Goal: Transaction & Acquisition: Register for event/course

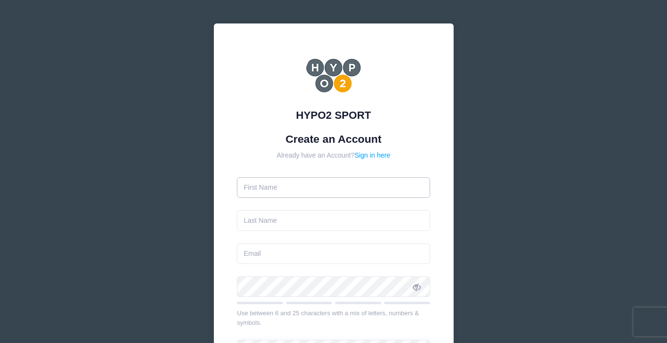
click at [325, 195] on input "text" at bounding box center [333, 187] width 193 height 21
type input "[PERSON_NAME]"
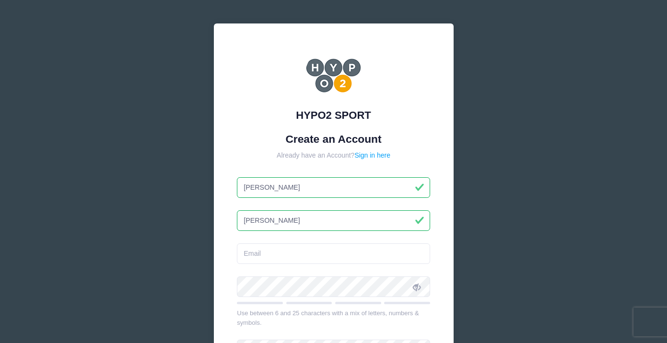
type input "[PERSON_NAME]"
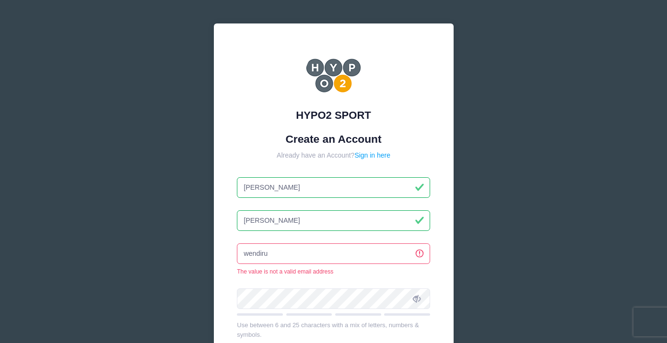
type input "[EMAIL_ADDRESS][DOMAIN_NAME]"
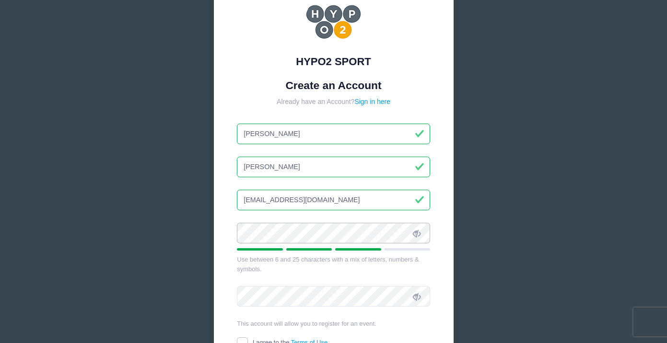
scroll to position [55, 0]
click at [414, 234] on icon at bounding box center [417, 233] width 8 height 8
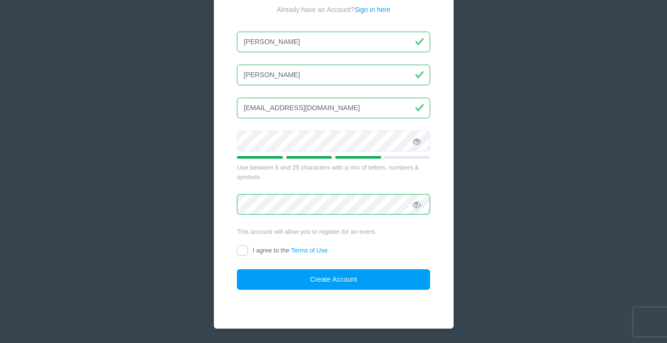
scroll to position [149, 0]
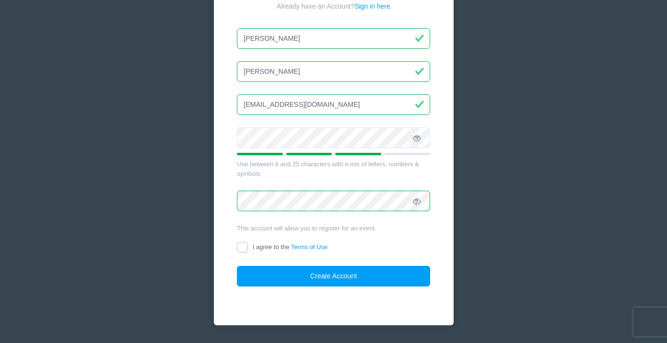
click at [239, 247] on input "I agree to the Terms of Use" at bounding box center [242, 247] width 11 height 11
checkbox input "true"
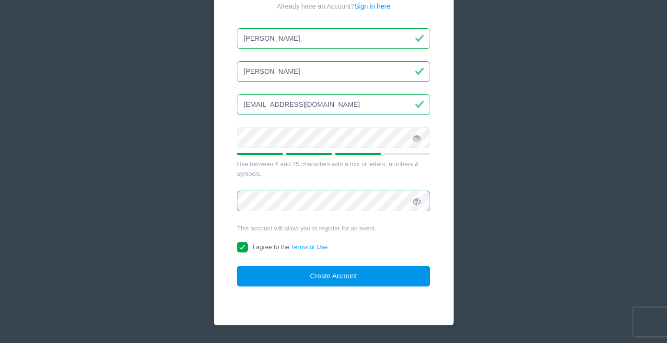
click at [314, 274] on button "Create Account" at bounding box center [333, 276] width 193 height 21
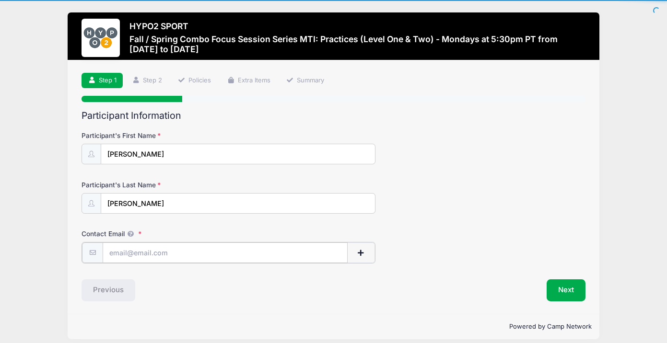
click at [189, 254] on input "Contact Email" at bounding box center [225, 253] width 245 height 21
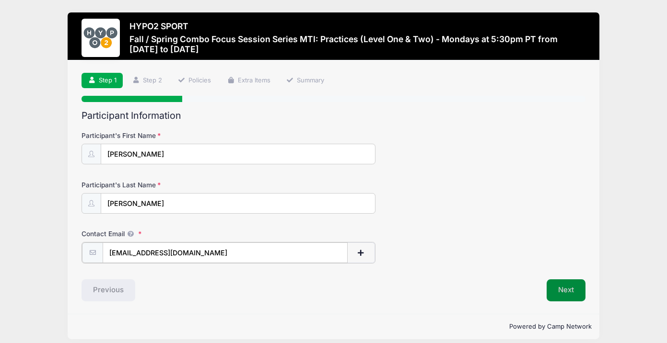
type input "wlewis@hopidistanceproject.org"
click at [576, 288] on button "Next" at bounding box center [566, 290] width 39 height 22
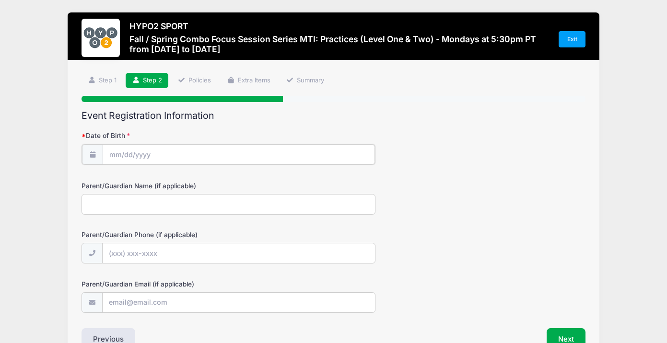
click at [165, 154] on input "Date of Birth" at bounding box center [239, 154] width 272 height 21
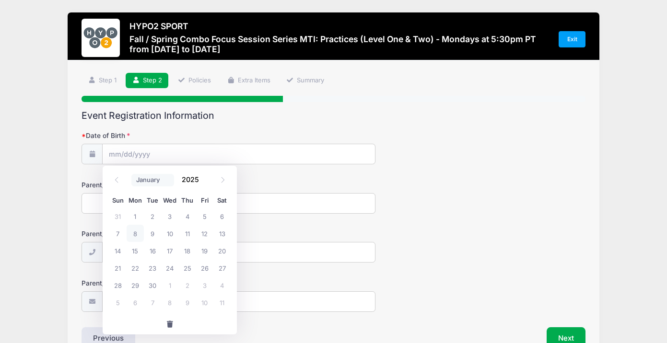
click at [150, 183] on select "January February March April May June July August September October November De…" at bounding box center [152, 180] width 43 height 12
select select "10"
click at [131, 174] on select "January February March April May June July August September October November De…" at bounding box center [152, 180] width 43 height 12
click at [192, 181] on input "2025" at bounding box center [192, 180] width 31 height 14
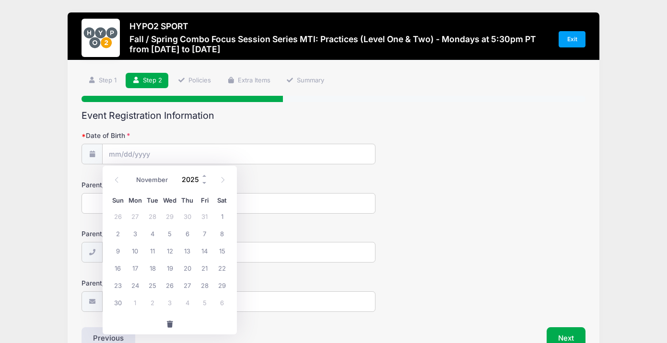
click at [192, 181] on input "2025" at bounding box center [192, 180] width 31 height 14
click at [133, 151] on input "Date of Birth" at bounding box center [239, 154] width 272 height 21
click at [192, 179] on input "2025" at bounding box center [192, 180] width 31 height 14
type input "1982"
click at [168, 216] on span "3" at bounding box center [169, 216] width 17 height 17
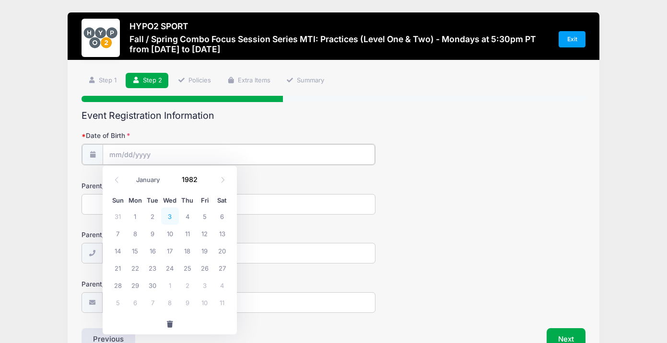
type input "11/03/1982"
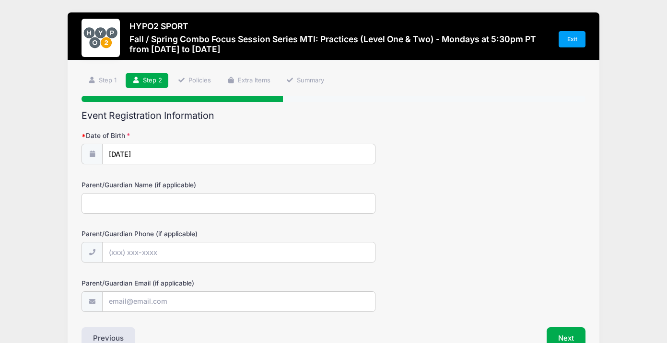
click at [162, 204] on input "Parent/Guardian Name (if applicable)" at bounding box center [229, 203] width 294 height 21
click at [150, 252] on input "Parent/Guardian Phone (if applicable)" at bounding box center [239, 253] width 272 height 21
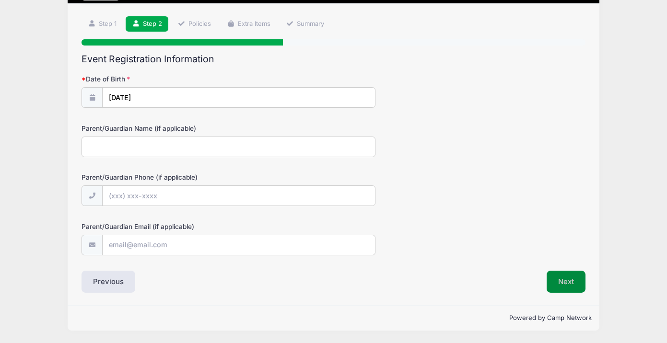
click at [574, 283] on button "Next" at bounding box center [566, 282] width 39 height 22
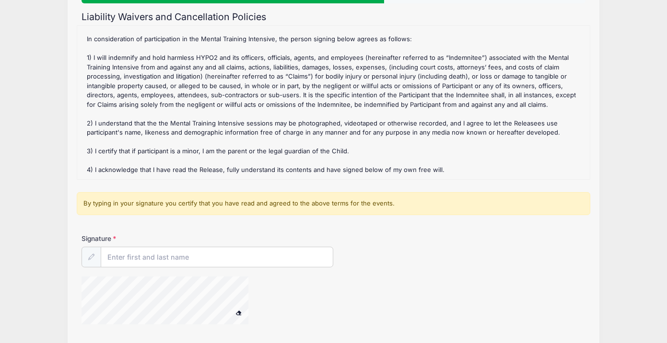
scroll to position [130, 0]
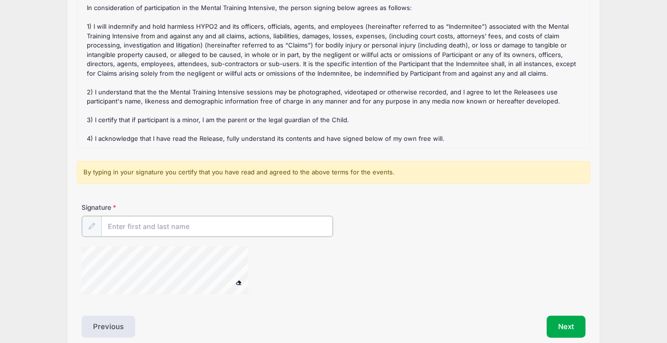
click at [189, 229] on input "Signature" at bounding box center [217, 226] width 232 height 21
type input "[PERSON_NAME]"
click at [569, 331] on button "Next" at bounding box center [566, 326] width 39 height 22
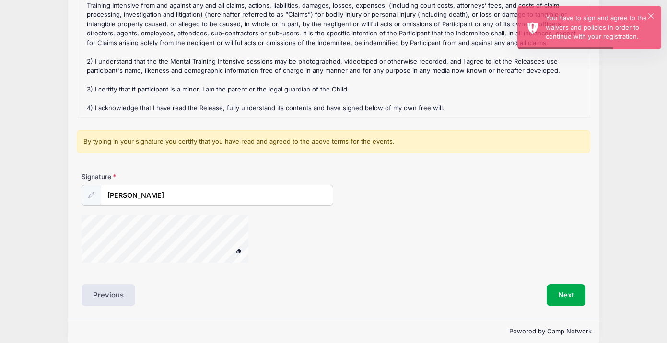
scroll to position [173, 0]
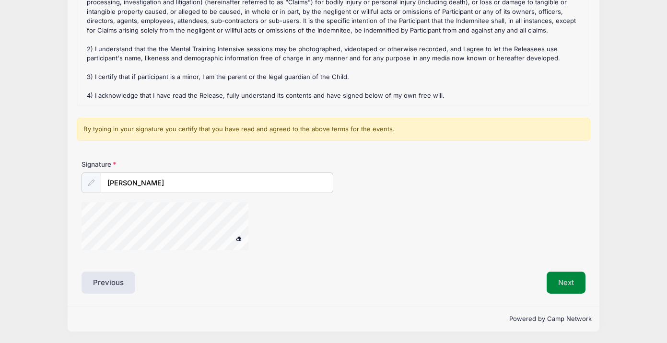
click at [582, 279] on button "Next" at bounding box center [566, 283] width 39 height 22
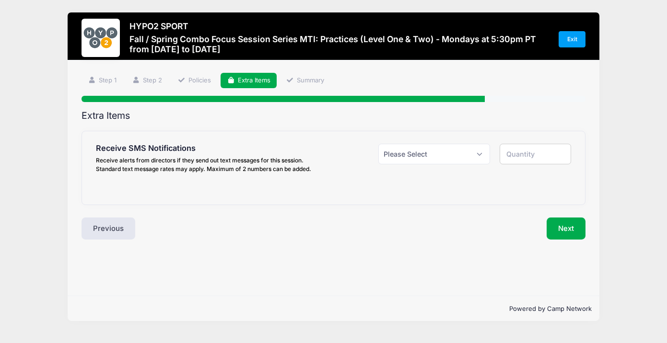
scroll to position [0, 0]
click at [475, 153] on select "Please Select Yes ($0.00) No" at bounding box center [434, 154] width 112 height 21
select select "1"
click at [378, 144] on select "Please Select Yes ($0.00) No" at bounding box center [434, 154] width 112 height 21
type input "1"
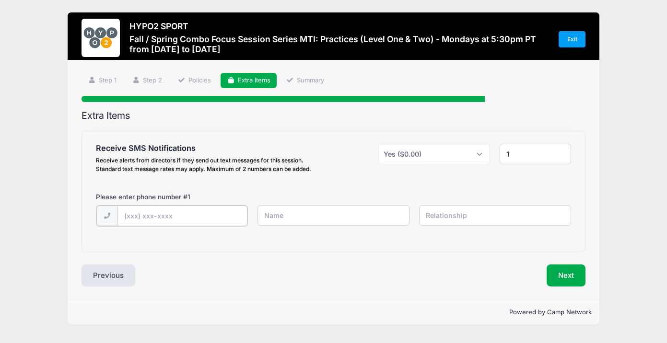
click at [184, 214] on input "text" at bounding box center [182, 216] width 130 height 21
type input "(480) 332-2880"
click at [300, 219] on input "Wend" at bounding box center [333, 215] width 152 height 21
type input "Wendi"
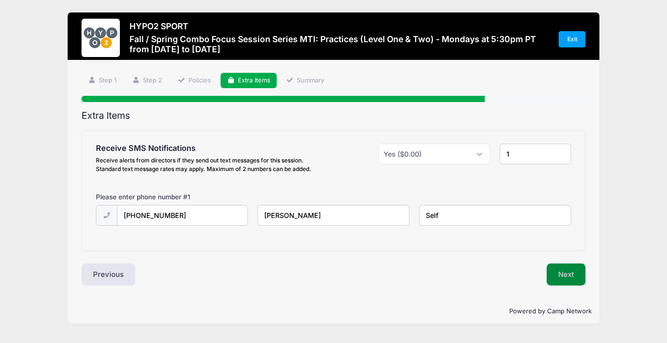
type input "Self"
click at [548, 273] on button "Next" at bounding box center [566, 275] width 39 height 22
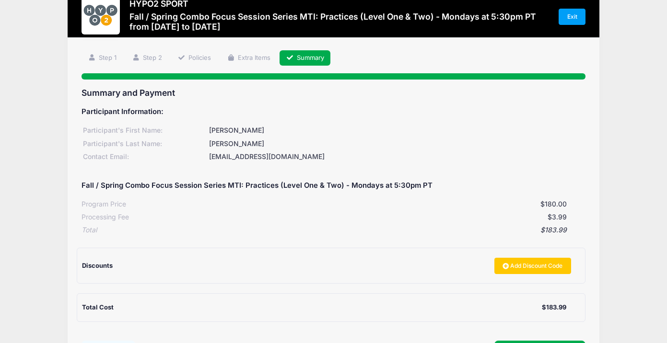
scroll to position [111, 0]
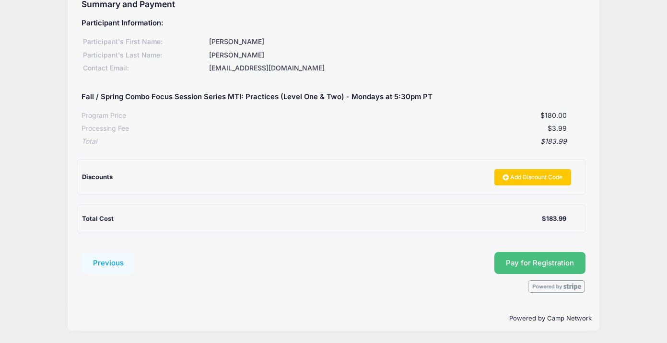
click at [531, 261] on button "Pay for Registration" at bounding box center [539, 263] width 91 height 22
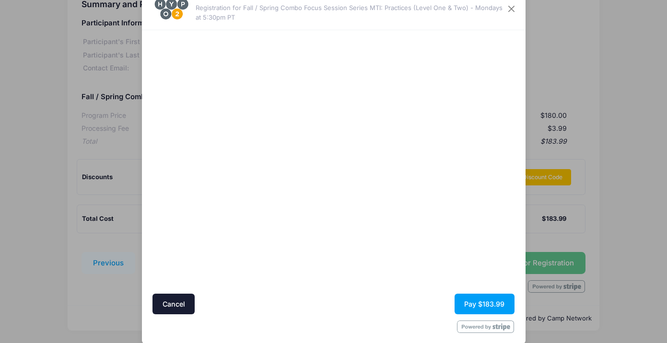
scroll to position [44, 0]
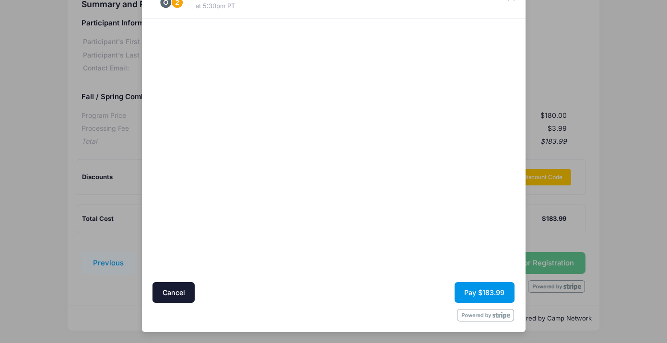
click at [479, 291] on button "Pay $183.99" at bounding box center [485, 292] width 60 height 21
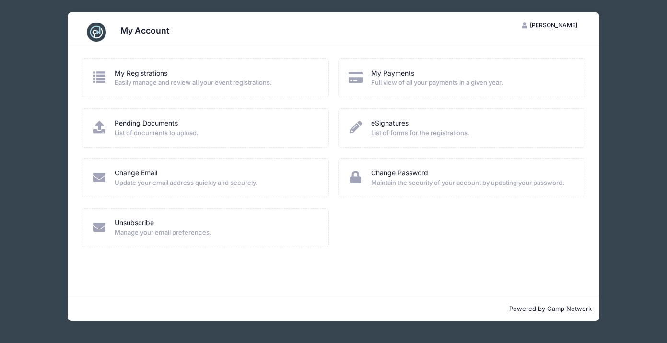
click at [174, 84] on span "Easily manage and review all your event registrations." at bounding box center [215, 83] width 201 height 10
click at [98, 79] on icon at bounding box center [100, 77] width 16 height 12
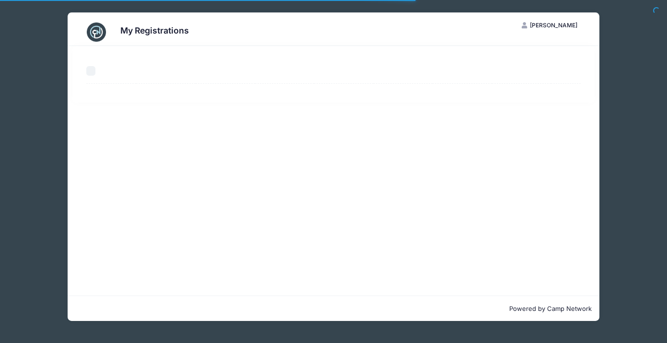
select select "50"
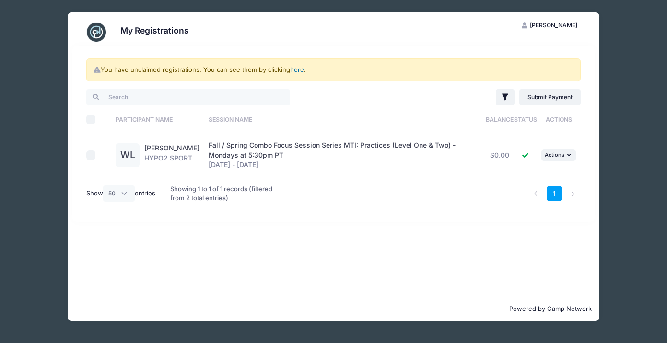
click at [298, 70] on link "here" at bounding box center [297, 70] width 14 height 8
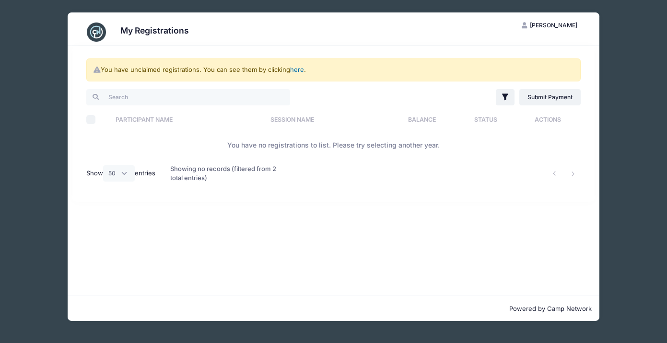
click at [298, 70] on link "here" at bounding box center [297, 70] width 14 height 8
click at [300, 71] on link "here" at bounding box center [297, 70] width 14 height 8
click at [561, 24] on span "[PERSON_NAME]" at bounding box center [553, 25] width 47 height 7
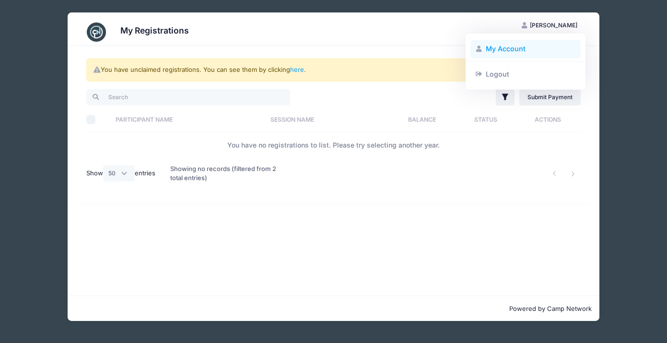
click at [515, 50] on link "My Account" at bounding box center [525, 49] width 111 height 18
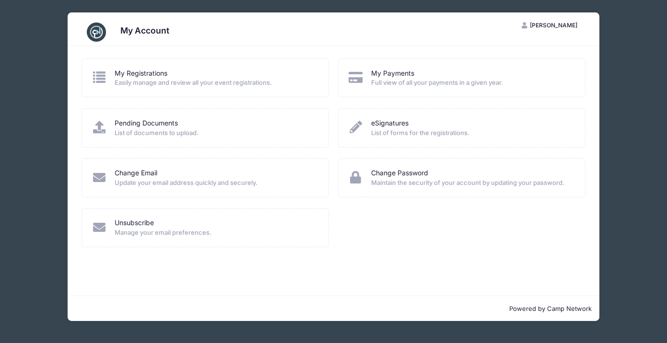
click at [97, 76] on icon at bounding box center [100, 77] width 16 height 12
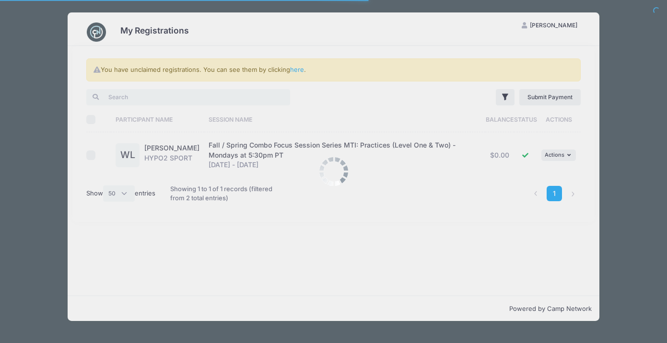
select select "50"
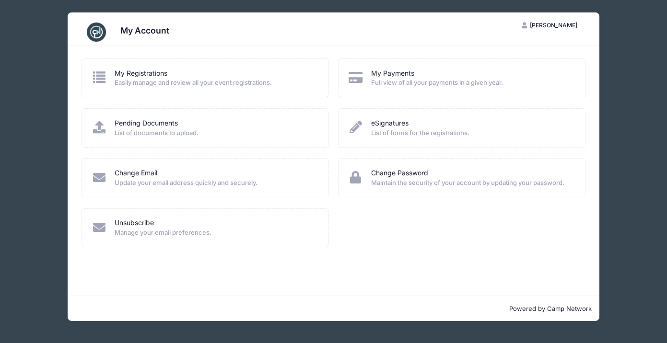
click at [99, 128] on icon at bounding box center [100, 127] width 16 height 12
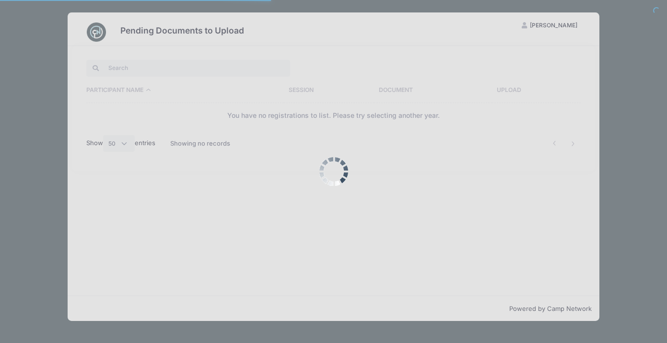
select select "50"
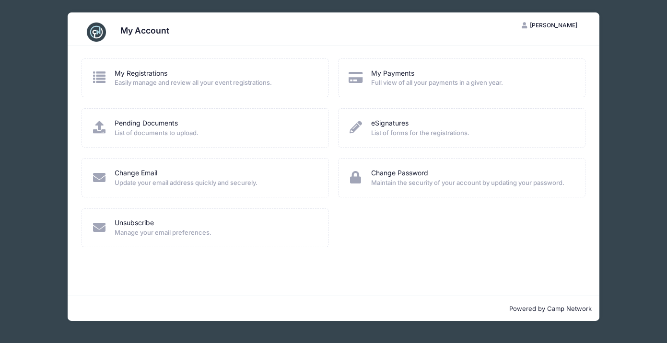
click at [96, 78] on icon at bounding box center [100, 77] width 16 height 12
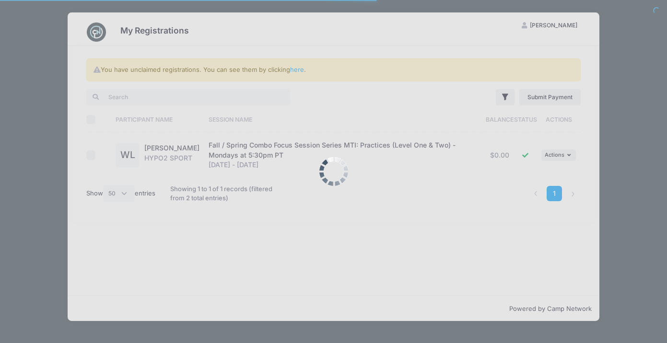
select select "50"
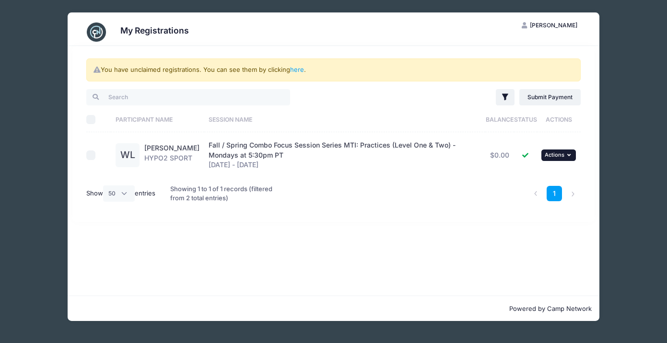
click at [563, 159] on button "... Actions" at bounding box center [558, 156] width 35 height 12
click at [549, 180] on link "View Registration" at bounding box center [528, 176] width 87 height 18
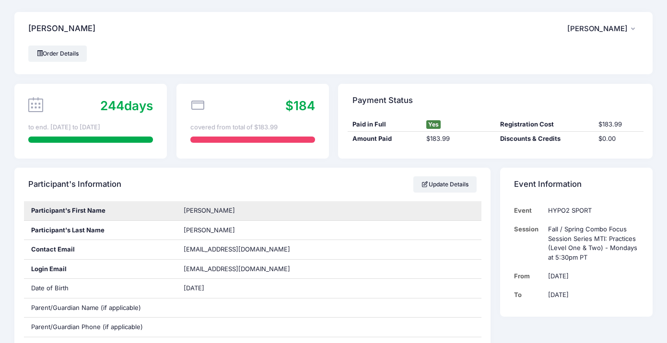
scroll to position [7, 0]
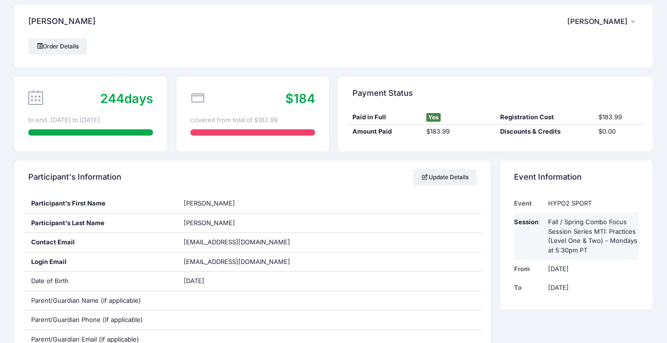
click at [580, 245] on td "Fall / Spring Combo Focus Session Series MTI: Practices (Level One & Two) - Mon…" at bounding box center [590, 236] width 95 height 47
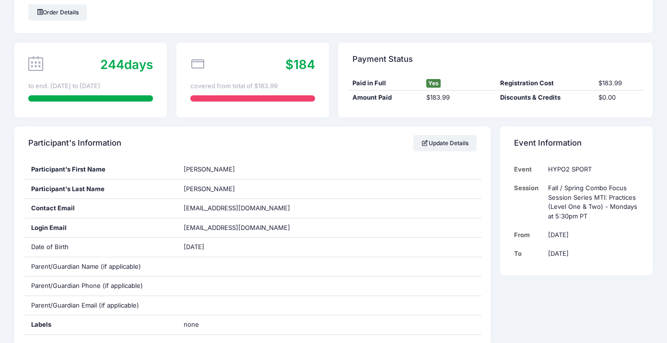
scroll to position [0, 0]
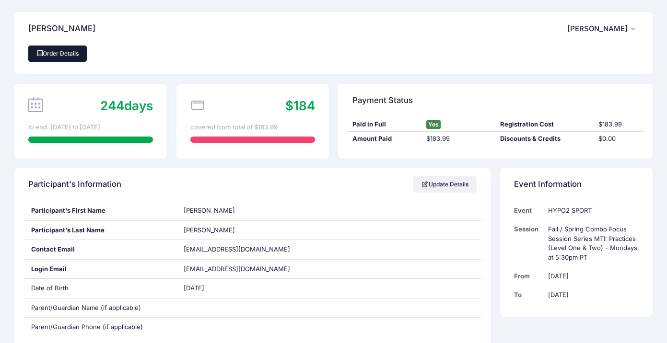
click at [71, 52] on link "Order Details" at bounding box center [57, 54] width 58 height 16
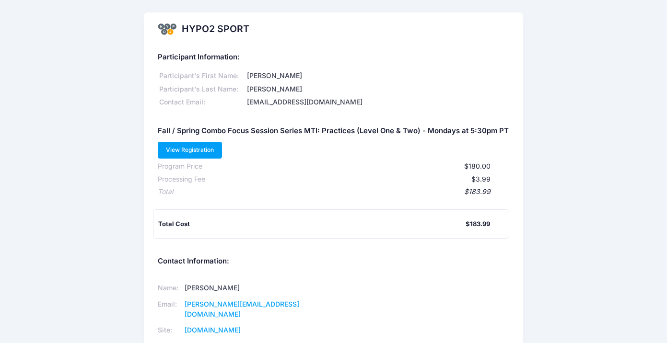
click at [196, 152] on link "View Registration" at bounding box center [190, 150] width 65 height 16
click at [205, 150] on link "View Registration" at bounding box center [190, 150] width 65 height 16
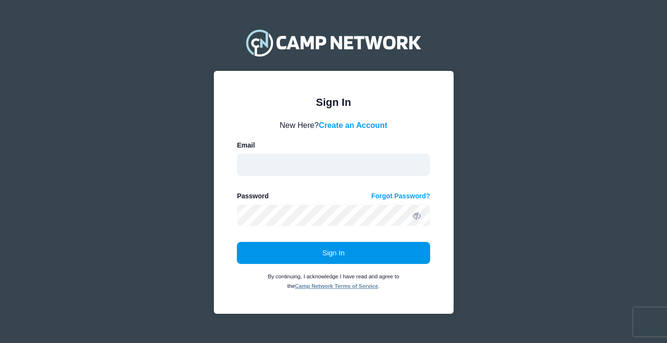
type input "[EMAIL_ADDRESS][DOMAIN_NAME]"
click at [346, 256] on button "Sign In" at bounding box center [333, 253] width 193 height 22
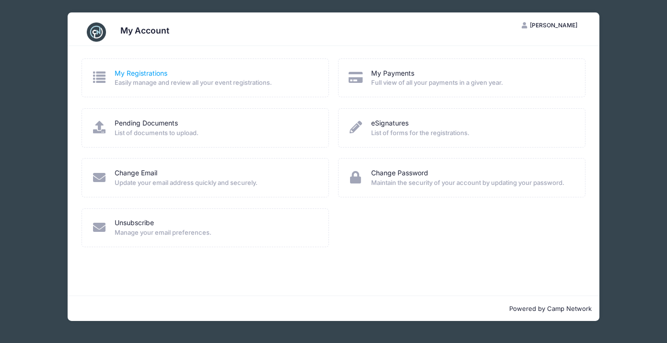
click at [149, 73] on link "My Registrations" at bounding box center [141, 74] width 53 height 10
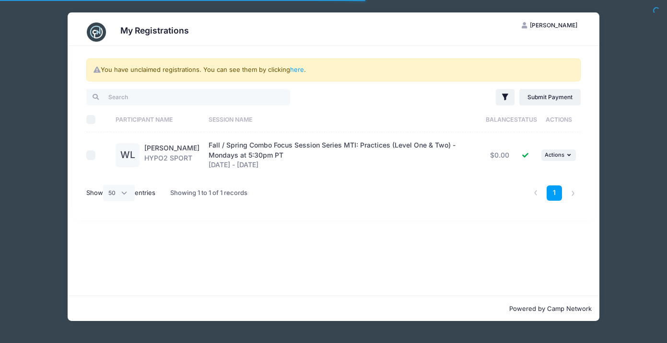
select select "50"
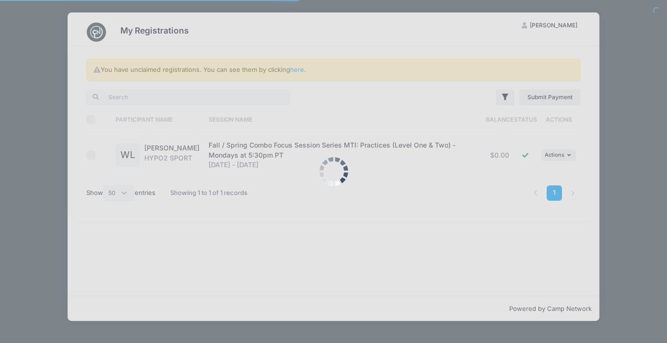
select select "50"
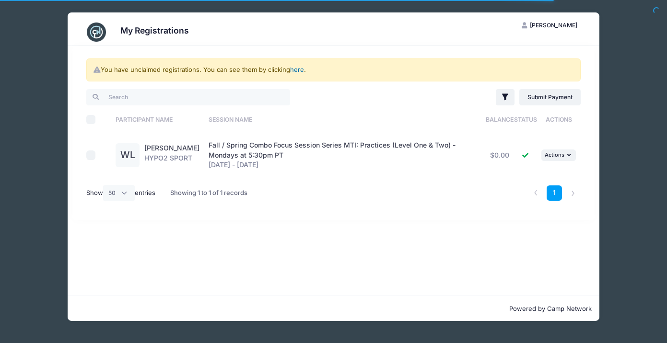
click at [299, 69] on link "here" at bounding box center [297, 70] width 14 height 8
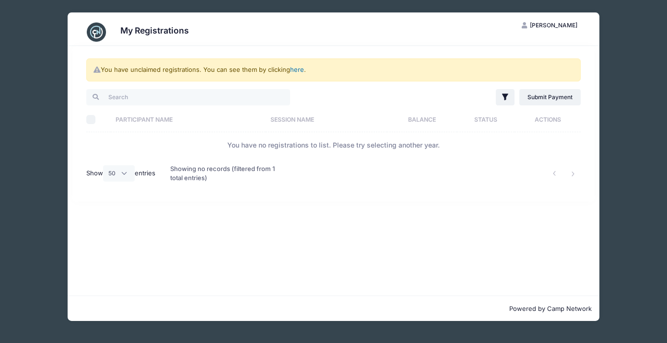
click at [299, 69] on link "here" at bounding box center [297, 70] width 14 height 8
click at [185, 122] on th "Participant Name" at bounding box center [188, 119] width 155 height 25
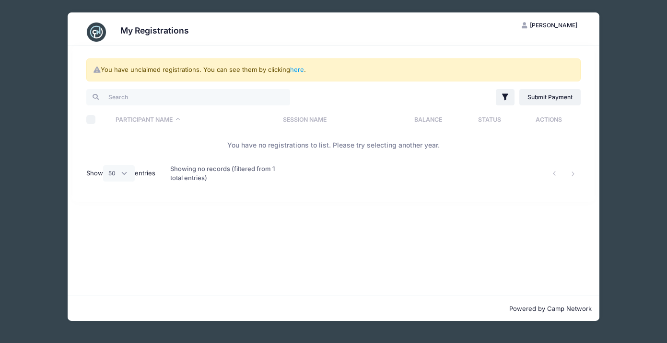
click at [276, 121] on th "Participant Name" at bounding box center [194, 119] width 167 height 25
click at [300, 120] on th "Session Name" at bounding box center [337, 119] width 117 height 25
click at [506, 98] on icon "button" at bounding box center [506, 98] width 10 height 10
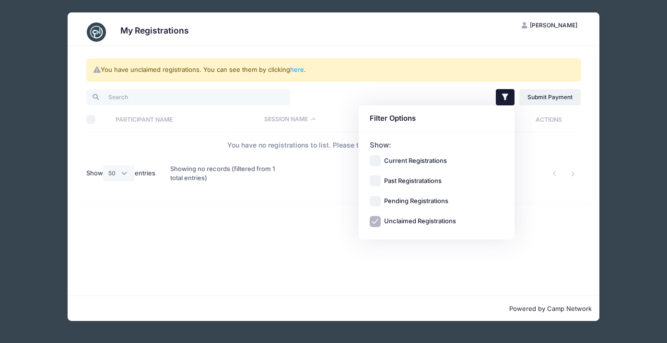
click at [378, 159] on input "Current Registrations" at bounding box center [375, 160] width 11 height 11
checkbox input "true"
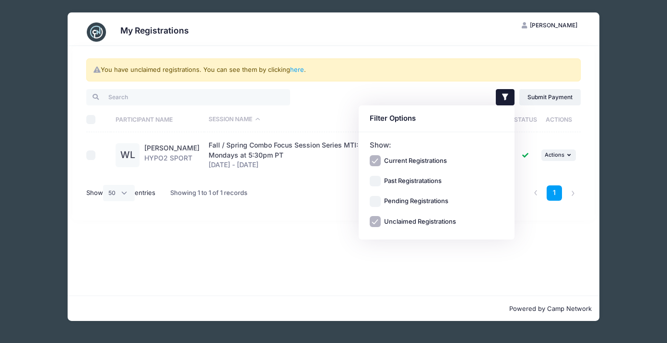
click at [504, 97] on icon "button" at bounding box center [505, 97] width 6 height 7
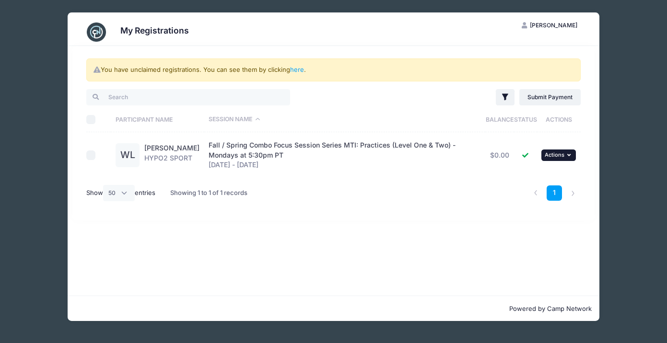
click at [561, 157] on span "Actions" at bounding box center [555, 155] width 20 height 7
click at [545, 177] on link "View Registration" at bounding box center [528, 176] width 87 height 18
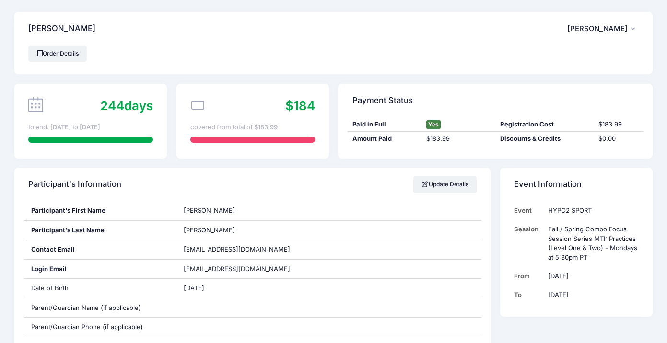
click at [616, 26] on span "[PERSON_NAME]" at bounding box center [597, 28] width 60 height 9
click at [567, 52] on link "My Account" at bounding box center [579, 55] width 111 height 18
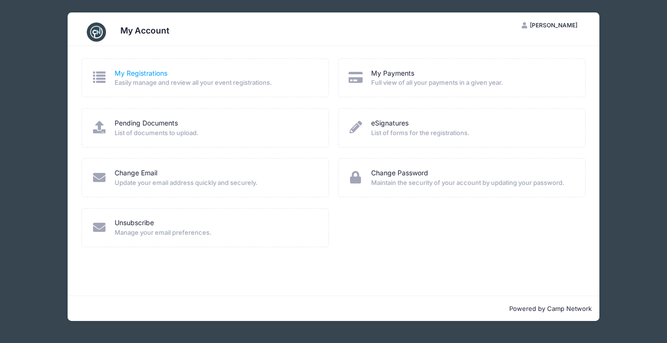
click at [143, 72] on link "My Registrations" at bounding box center [141, 74] width 53 height 10
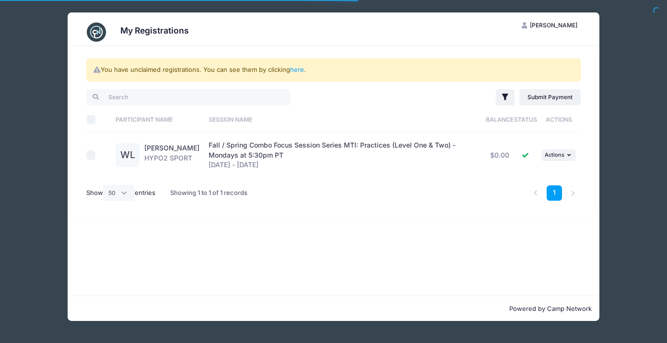
select select "50"
click at [297, 70] on link "here" at bounding box center [297, 70] width 14 height 8
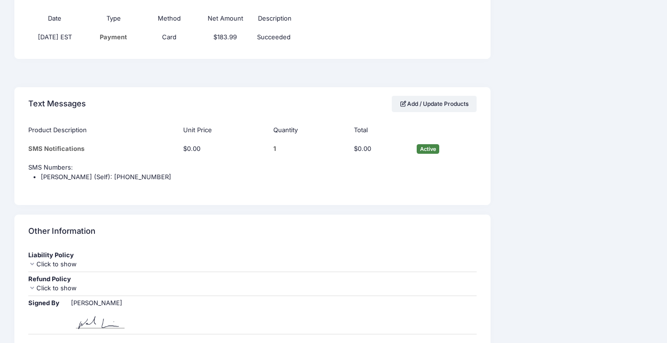
scroll to position [484, 0]
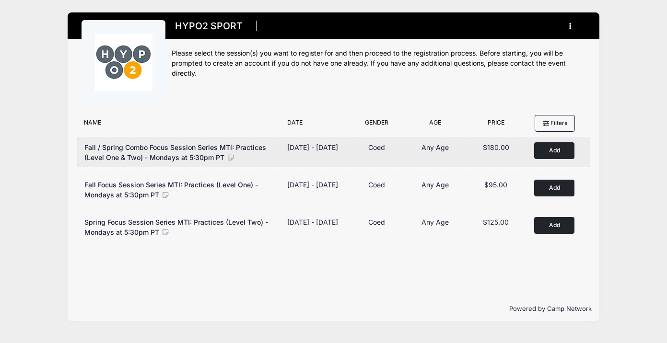
click at [202, 151] on span "Fall / Spring Combo Focus Session Series MTI: Practices (Level One & Two) - Mon…" at bounding box center [175, 152] width 182 height 18
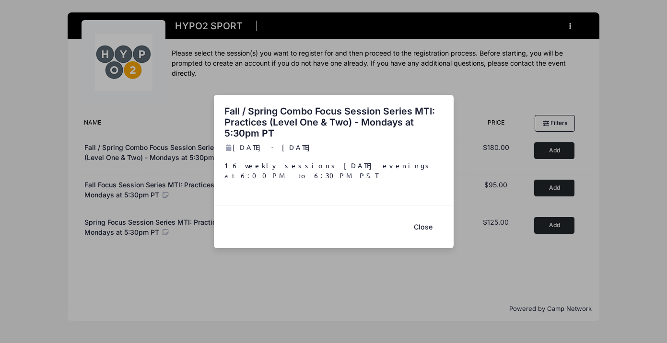
click at [370, 172] on p "16 weekly sessions on Tuesday evenings at 6:00PM to 6:30PM PST" at bounding box center [333, 171] width 218 height 20
click at [328, 117] on h2 "Fall / Spring Combo Focus Session Series MTI: Practices (Level One & Two) - Mon…" at bounding box center [333, 123] width 218 height 34
click at [401, 62] on div "Fall / Spring Combo Focus Session Series MTI: Practices (Level One & Two) - Mon…" at bounding box center [333, 171] width 667 height 343
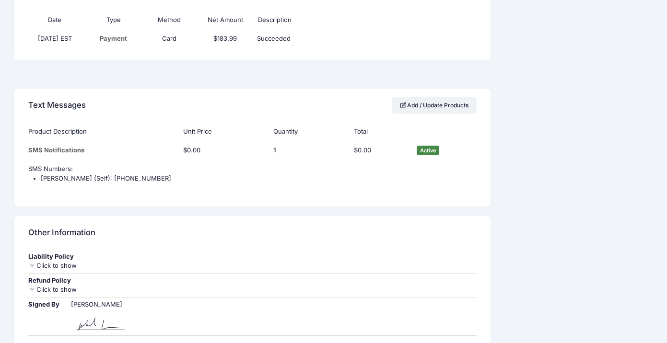
scroll to position [484, 0]
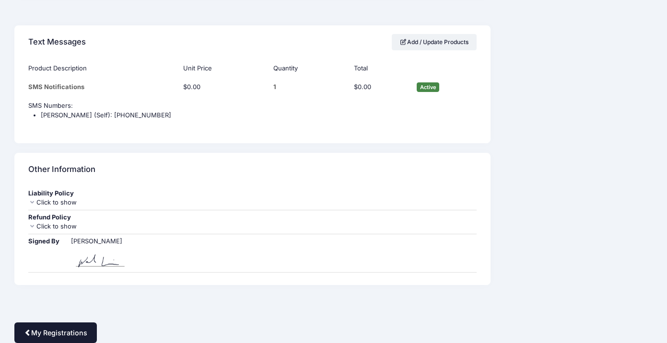
click at [66, 333] on link "My Registrations" at bounding box center [55, 333] width 82 height 21
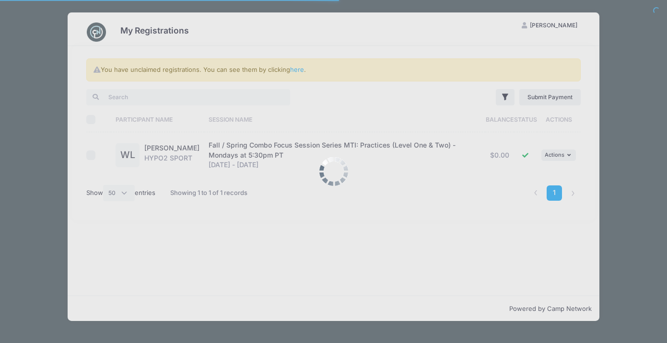
select select "50"
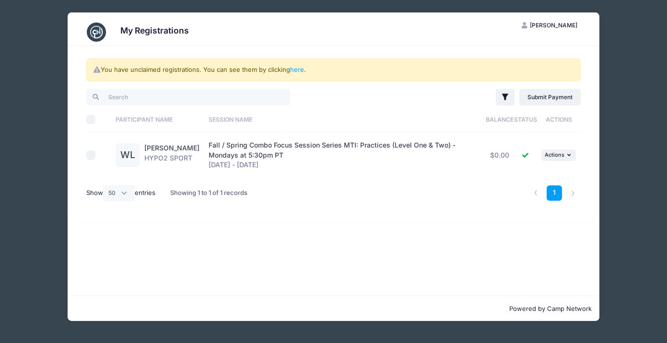
click at [292, 148] on span "Fall / Spring Combo Focus Session Series MTI: Practices (Level One & Two) - Mon…" at bounding box center [332, 150] width 247 height 18
click at [253, 164] on div "Fall / Spring Combo Focus Session Series MTI: Practices (Level One & Two) - Mon…" at bounding box center [345, 155] width 272 height 30
click at [561, 158] on span "Actions" at bounding box center [555, 155] width 20 height 7
click at [542, 175] on link "View Registration" at bounding box center [528, 176] width 87 height 18
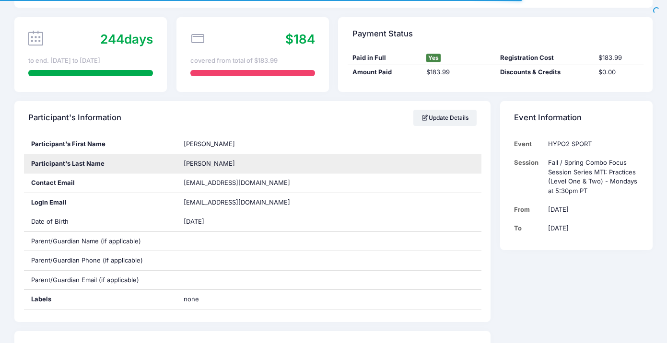
scroll to position [70, 0]
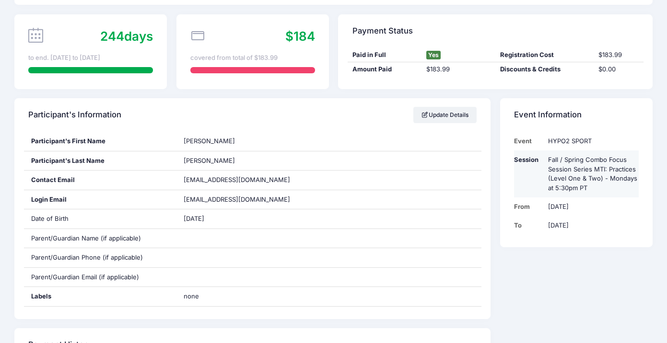
click at [601, 166] on td "Fall / Spring Combo Focus Session Series MTI: Practices (Level One & Two) - Mon…" at bounding box center [590, 174] width 95 height 47
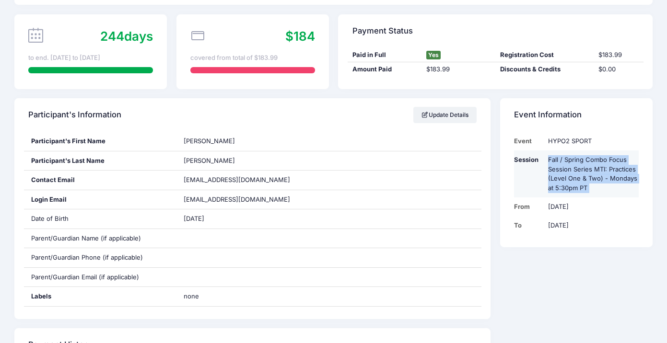
click at [601, 166] on td "Fall / Spring Combo Focus Session Series MTI: Practices (Level One & Two) - Mon…" at bounding box center [590, 174] width 95 height 47
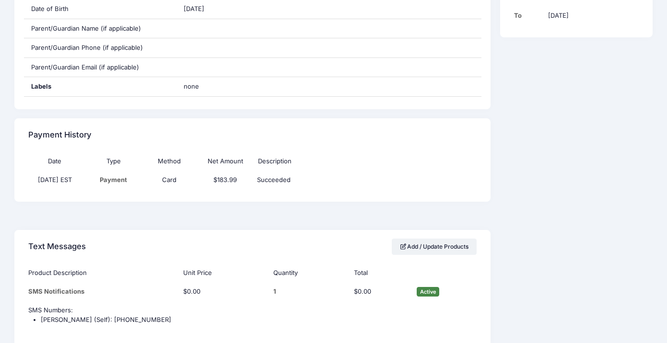
scroll to position [0, 0]
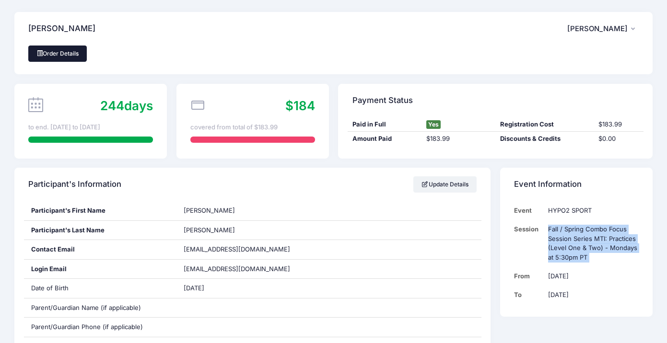
click at [63, 58] on link "Order Details" at bounding box center [57, 54] width 58 height 16
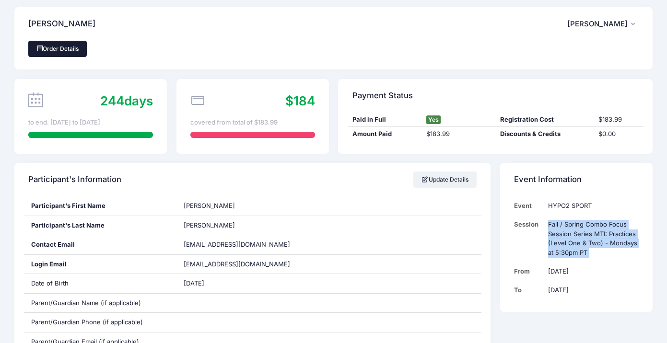
scroll to position [2, 0]
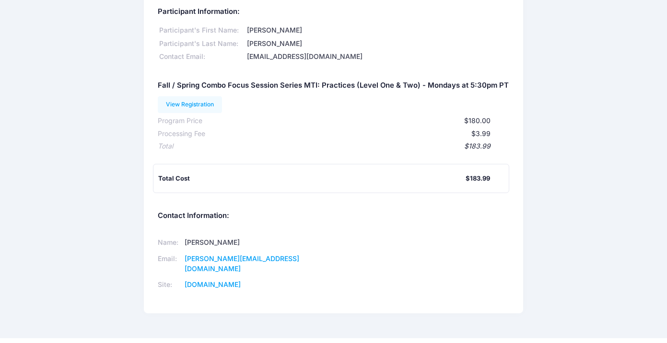
scroll to position [45, 0]
click at [241, 281] on link "[DOMAIN_NAME]" at bounding box center [213, 285] width 56 height 8
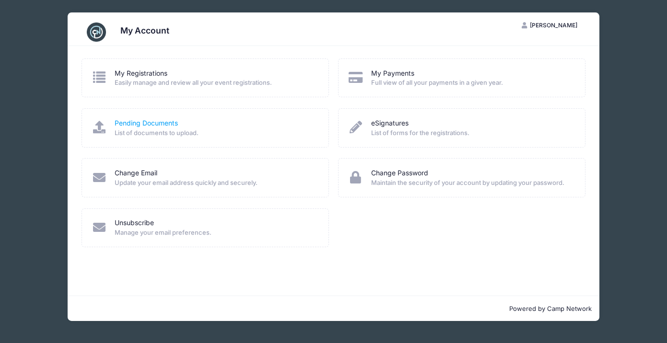
click at [133, 127] on link "Pending Documents" at bounding box center [146, 123] width 63 height 10
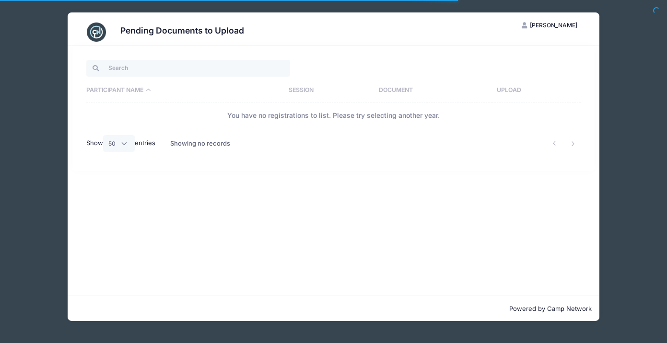
select select "50"
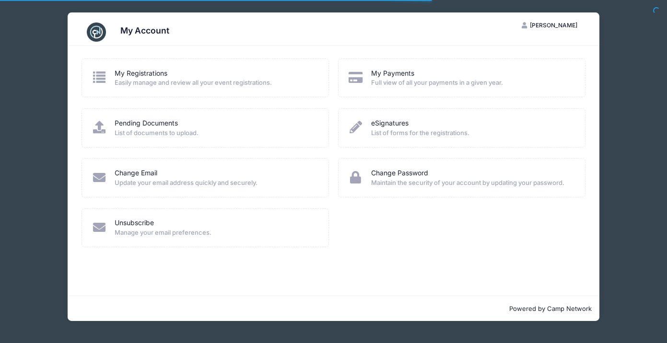
click at [99, 77] on icon at bounding box center [100, 77] width 16 height 12
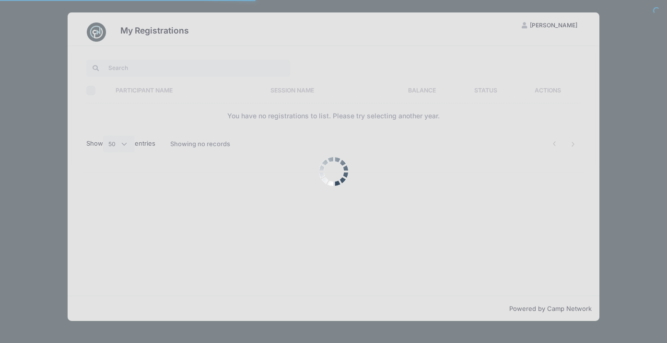
select select "50"
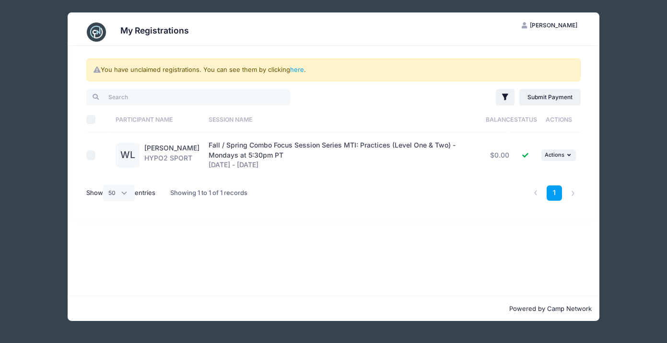
click at [209, 146] on span "Fall / Spring Combo Focus Session Series MTI: Practices (Level One & Two) - Mon…" at bounding box center [332, 150] width 247 height 18
click at [168, 144] on link "[PERSON_NAME]" at bounding box center [171, 148] width 55 height 8
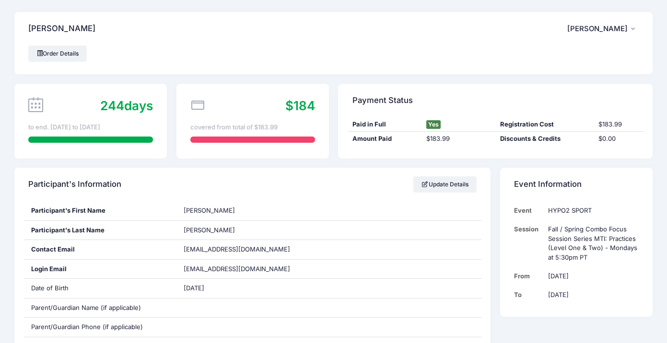
click at [608, 29] on span "[PERSON_NAME]" at bounding box center [597, 28] width 60 height 9
click at [569, 54] on link "My Account" at bounding box center [579, 55] width 111 height 18
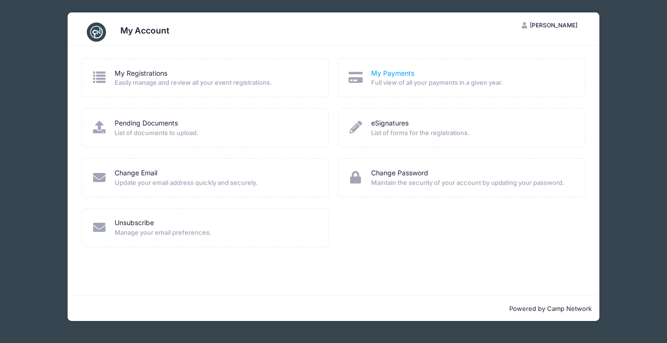
click at [392, 72] on link "My Payments" at bounding box center [392, 74] width 43 height 10
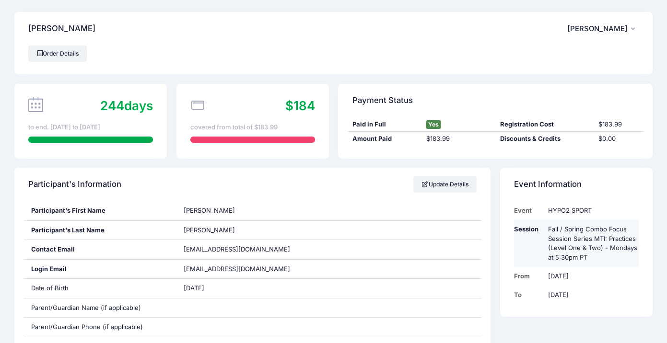
click at [596, 249] on td "Fall / Spring Combo Focus Session Series MTI: Practices (Level One & Two) - Mon…" at bounding box center [590, 243] width 95 height 47
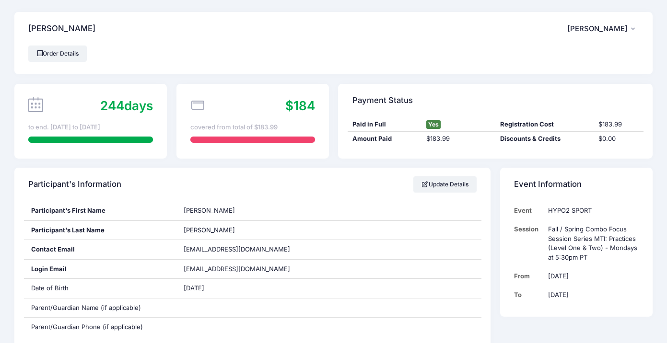
click at [610, 27] on span "[PERSON_NAME]" at bounding box center [597, 28] width 60 height 9
click at [559, 56] on link "My Account" at bounding box center [579, 55] width 111 height 18
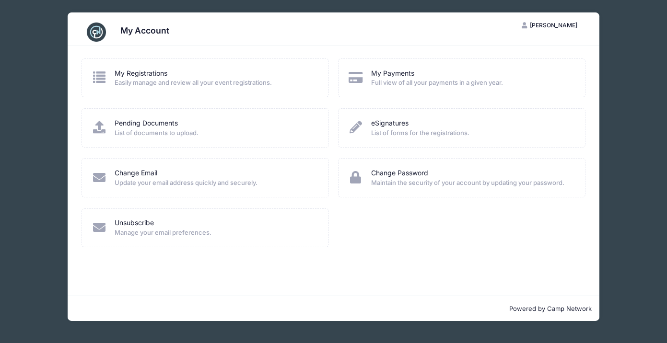
click at [99, 80] on icon at bounding box center [100, 77] width 16 height 12
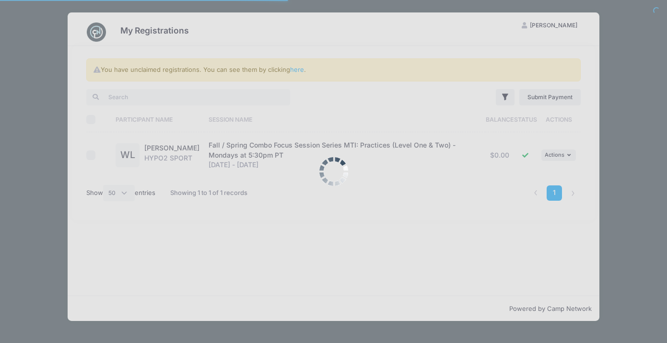
select select "50"
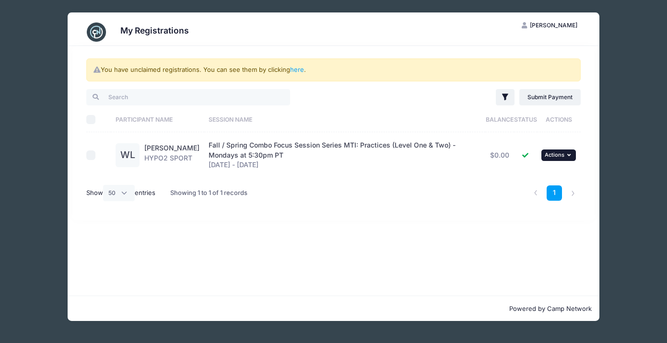
click at [561, 152] on span "Actions" at bounding box center [555, 155] width 20 height 7
click at [345, 147] on span "Fall / Spring Combo Focus Session Series MTI: Practices (Level One & Two) - Mon…" at bounding box center [332, 150] width 247 height 18
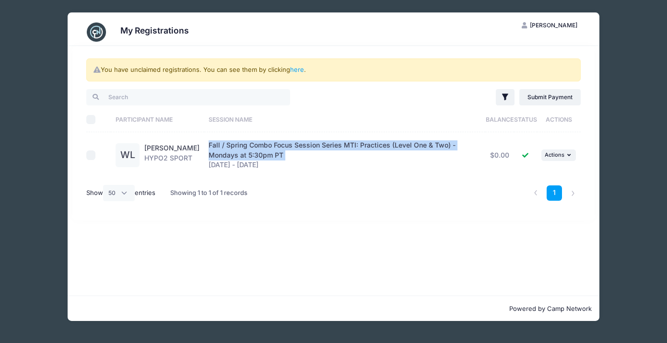
click at [345, 147] on span "Fall / Spring Combo Focus Session Series MTI: Practices (Level One & Two) - Mon…" at bounding box center [332, 150] width 247 height 18
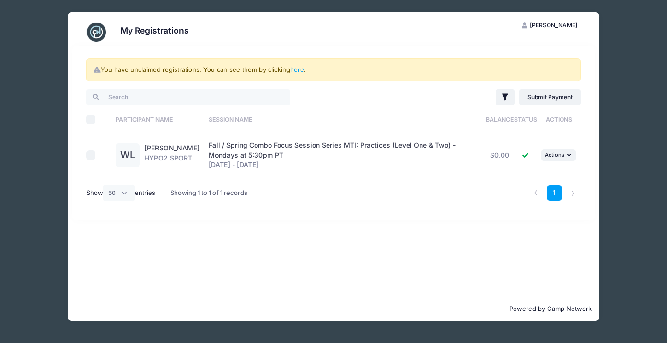
click at [315, 176] on td "Fall / Spring Combo Focus Session Series MTI: Practices (Level One & Two) - Mon…" at bounding box center [344, 155] width 281 height 46
click at [160, 157] on div "[PERSON_NAME] HYPO2 SPORT" at bounding box center [171, 155] width 55 height 24
click at [160, 152] on div "[PERSON_NAME] HYPO2 SPORT" at bounding box center [171, 155] width 55 height 24
click at [163, 151] on div "[PERSON_NAME] HYPO2 SPORT" at bounding box center [171, 155] width 55 height 24
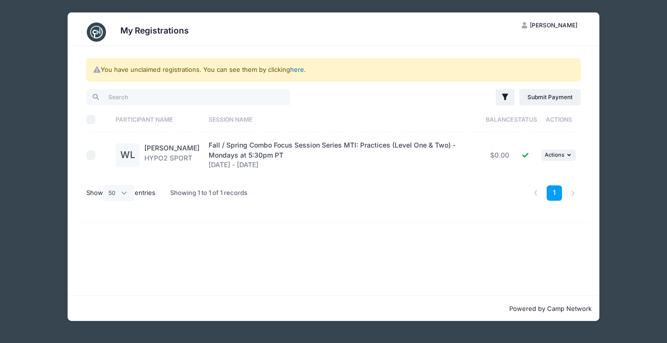
click at [299, 71] on link "here" at bounding box center [297, 70] width 14 height 8
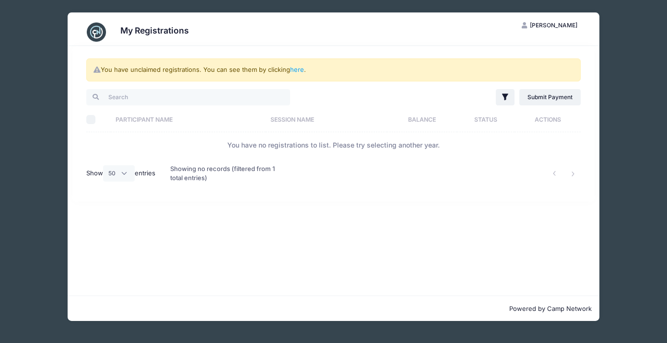
click at [92, 122] on input "Select All" at bounding box center [91, 120] width 10 height 10
checkbox input "false"
